Goal: Task Accomplishment & Management: Complete application form

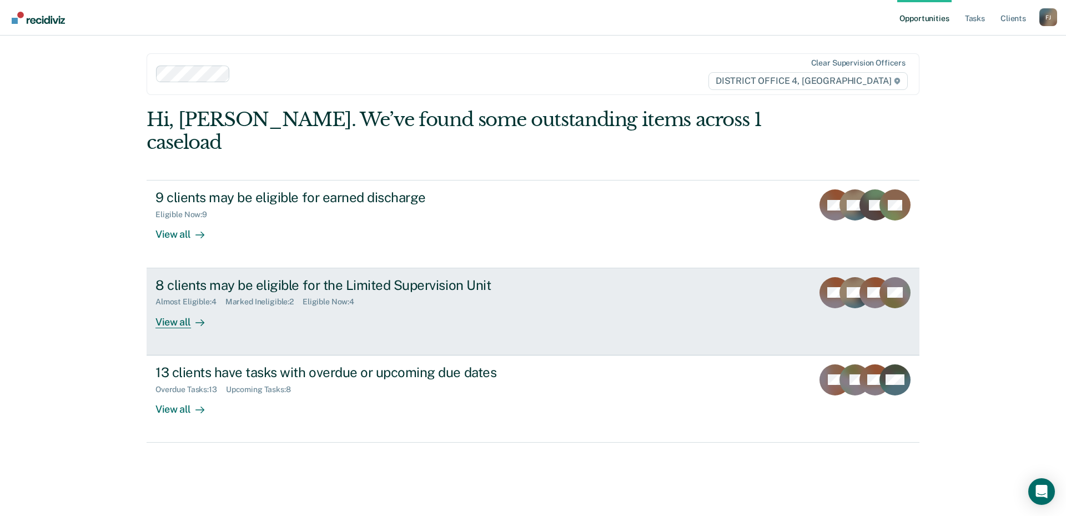
click at [248, 300] on div "8 clients may be eligible for the Limited Supervision Unit Almost Eligible : 4 …" at bounding box center [363, 302] width 416 height 51
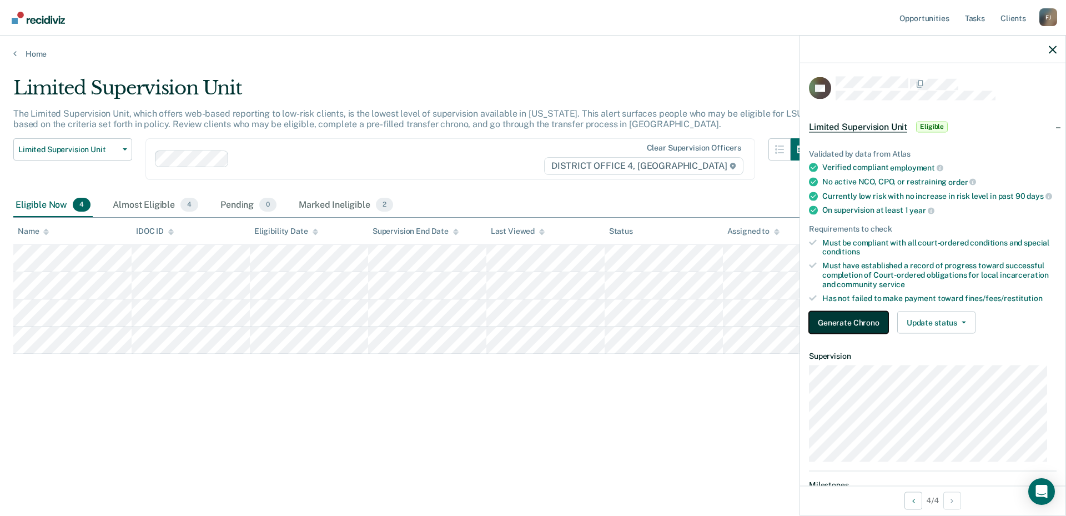
click at [858, 332] on button "Generate Chrono" at bounding box center [848, 322] width 79 height 22
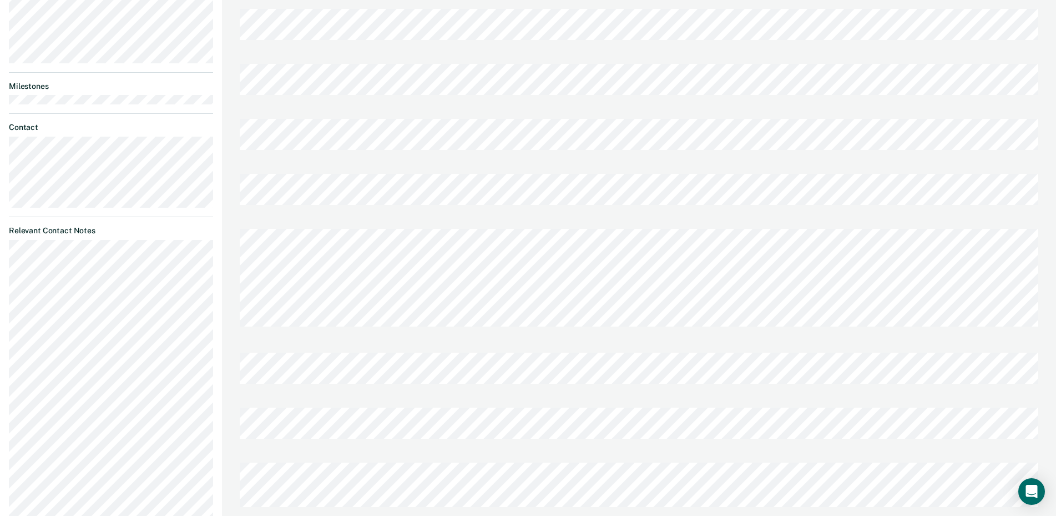
scroll to position [500, 0]
click at [209, 148] on div "[PERSON_NAME] Profile How it works Log Out Back AF Limited Supervision Unit Eli…" at bounding box center [528, 135] width 1056 height 1270
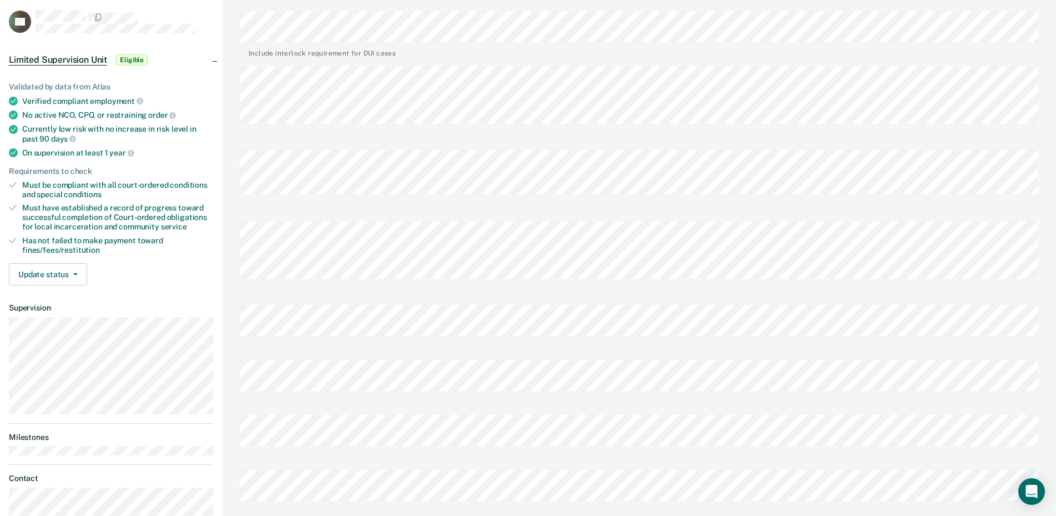
scroll to position [333, 0]
